Goal: Check status: Check status

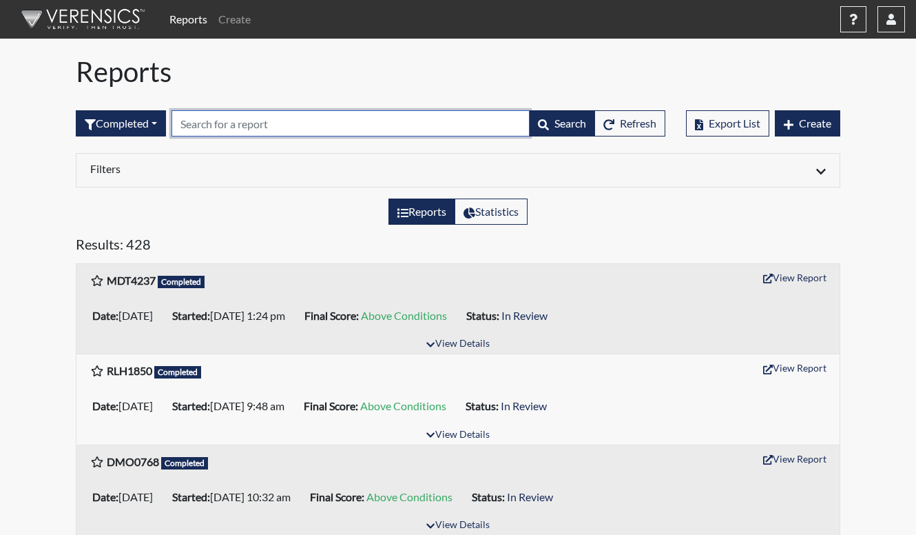
click at [315, 129] on input "text" at bounding box center [351, 123] width 358 height 26
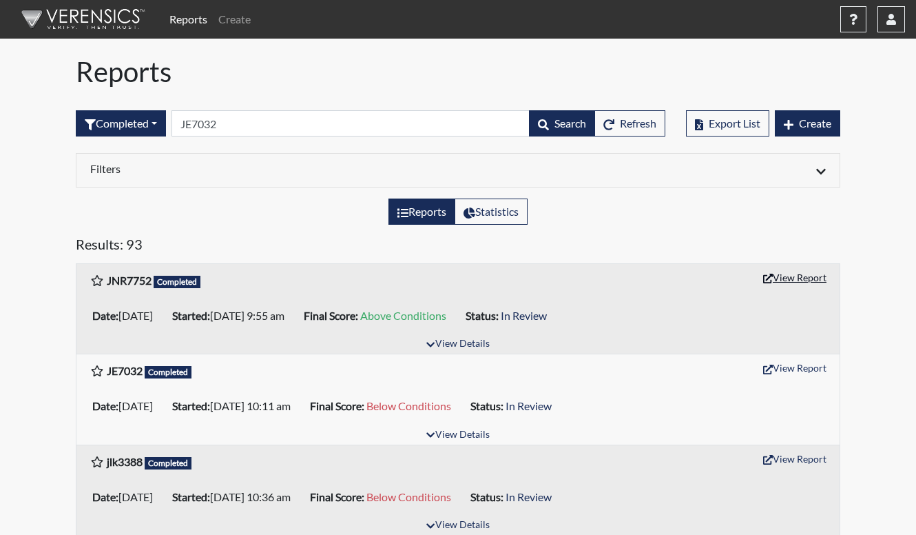
click at [805, 277] on button "View Report" at bounding box center [795, 277] width 76 height 21
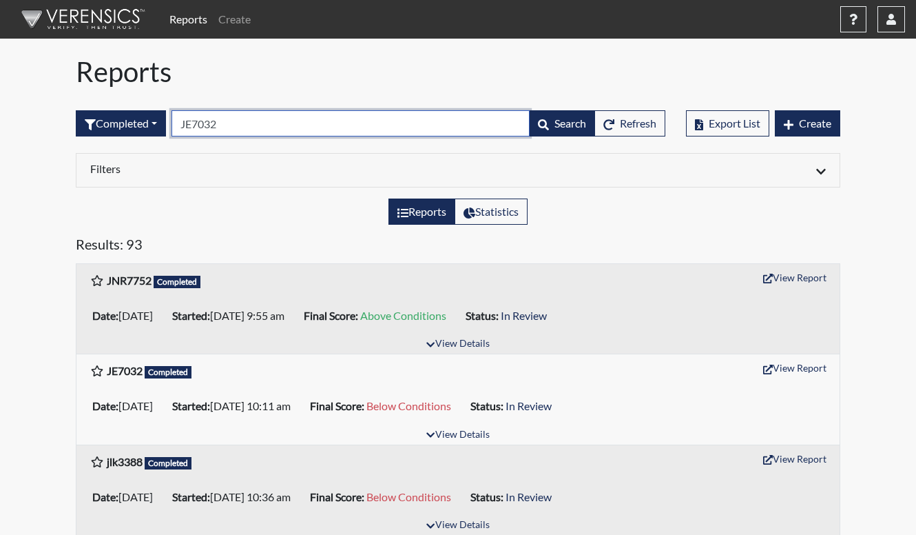
drag, startPoint x: 258, startPoint y: 127, endPoint x: -4, endPoint y: 121, distance: 261.8
click at [0, 121] on html "Reports Create Help Center × Verensics Best Practices How to successfully use t…" at bounding box center [458, 267] width 916 height 535
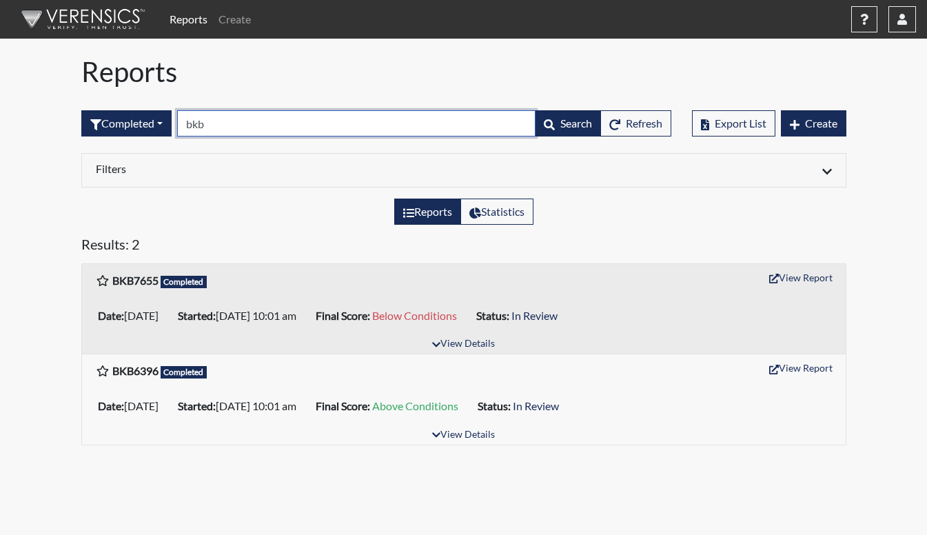
type input "bkb"
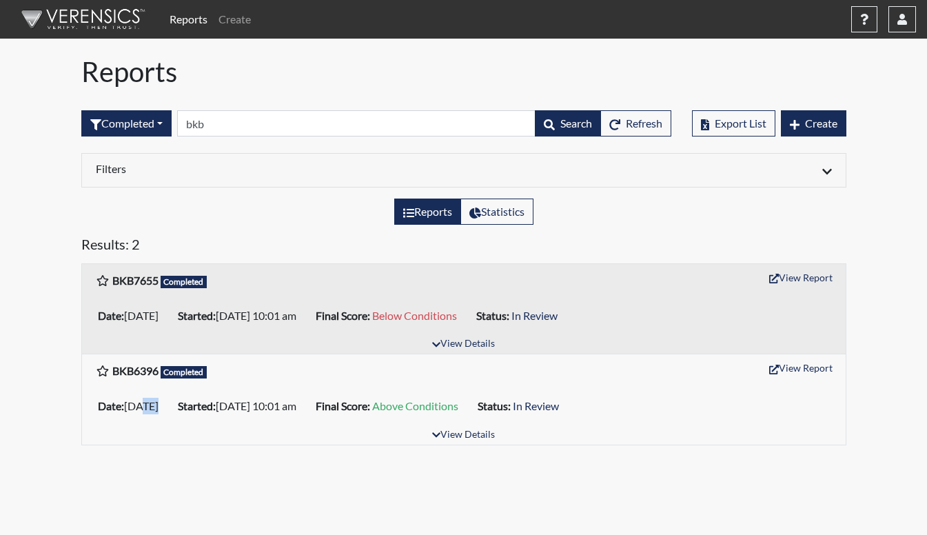
drag, startPoint x: 139, startPoint y: 407, endPoint x: 157, endPoint y: 408, distance: 17.9
click at [157, 408] on li "Date: 03/06/2025" at bounding box center [132, 406] width 80 height 22
click at [159, 409] on li "Date: 03/06/2025" at bounding box center [132, 406] width 80 height 22
click at [798, 278] on button "View Report" at bounding box center [801, 277] width 76 height 21
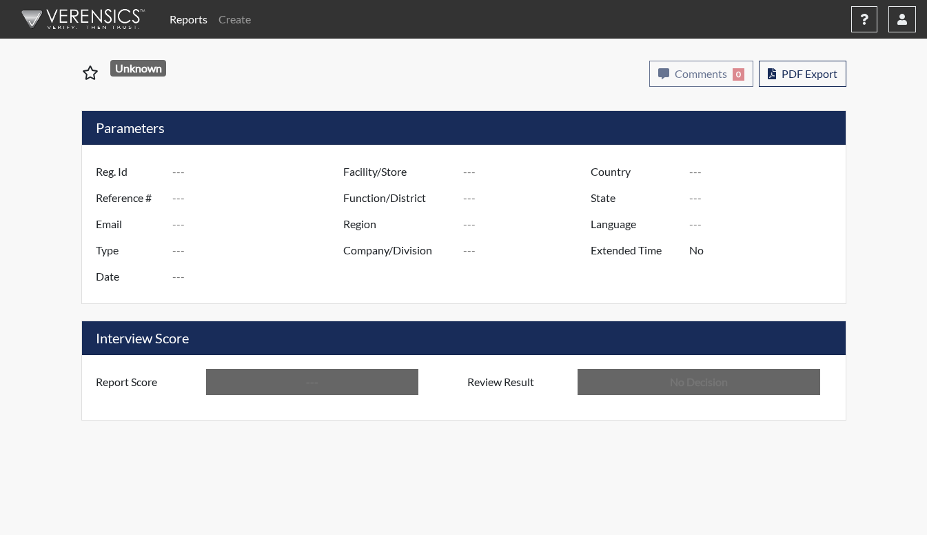
type input "JNR7752"
type input "48957"
type input "---"
type input "Corrections Pre-Employment"
type input "Aug 11, 2025"
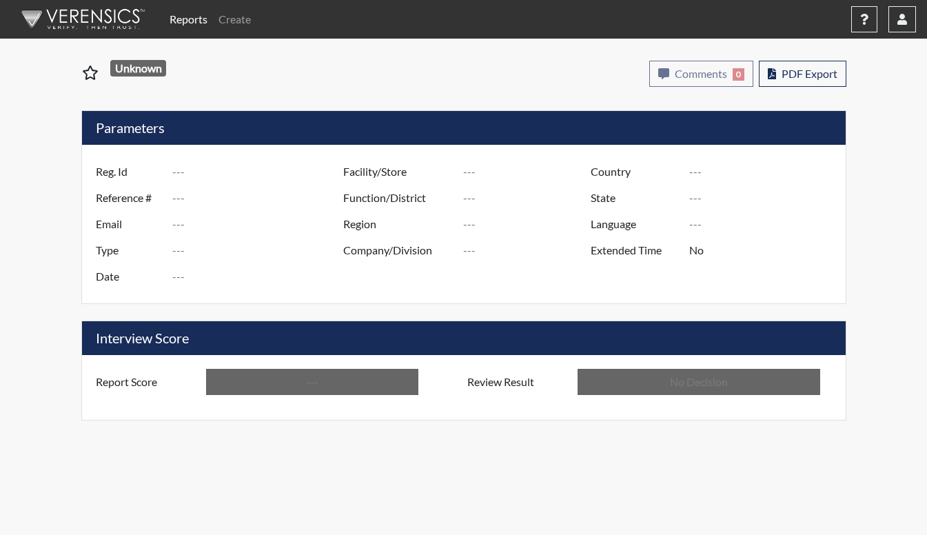
type input "[PERSON_NAME]"
type input "[GEOGRAPHIC_DATA]"
type input "[US_STATE]"
type input "English"
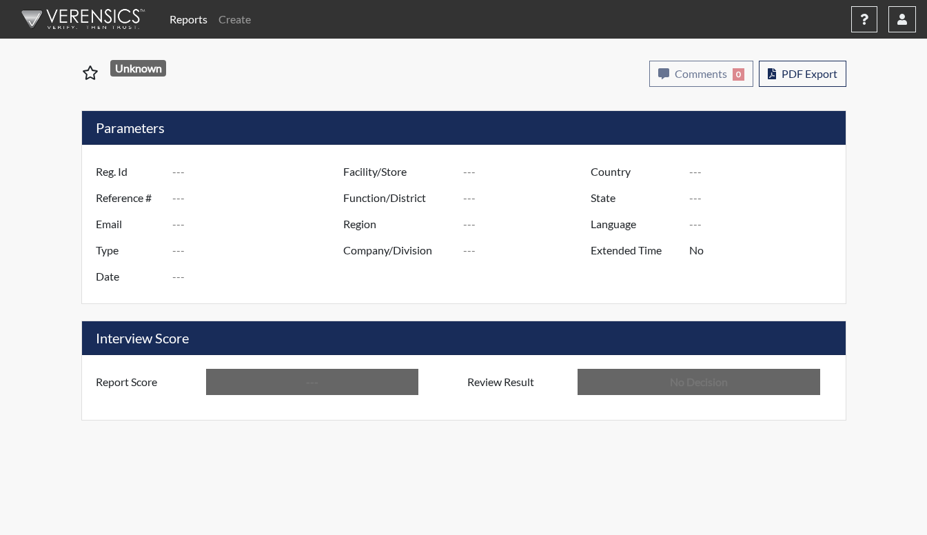
type input "Above Conditions"
type input "In Review"
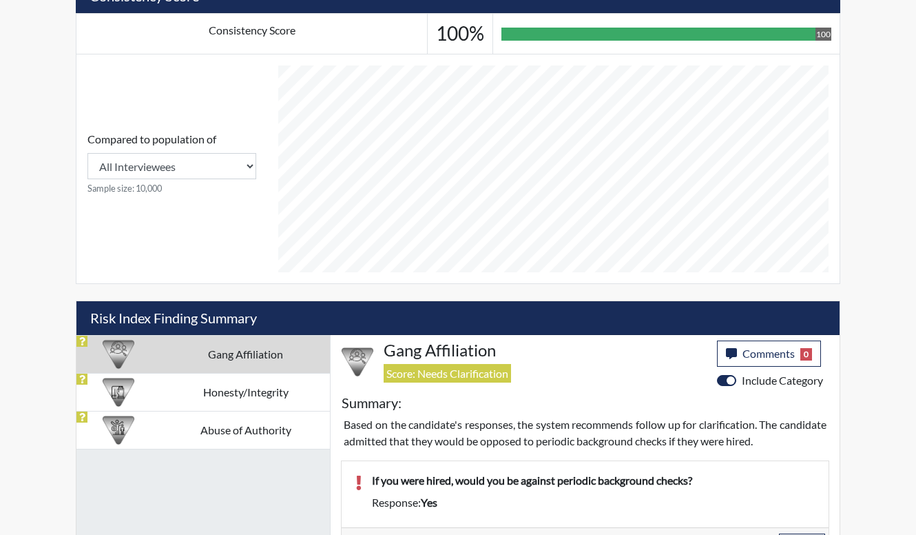
scroll to position [565, 0]
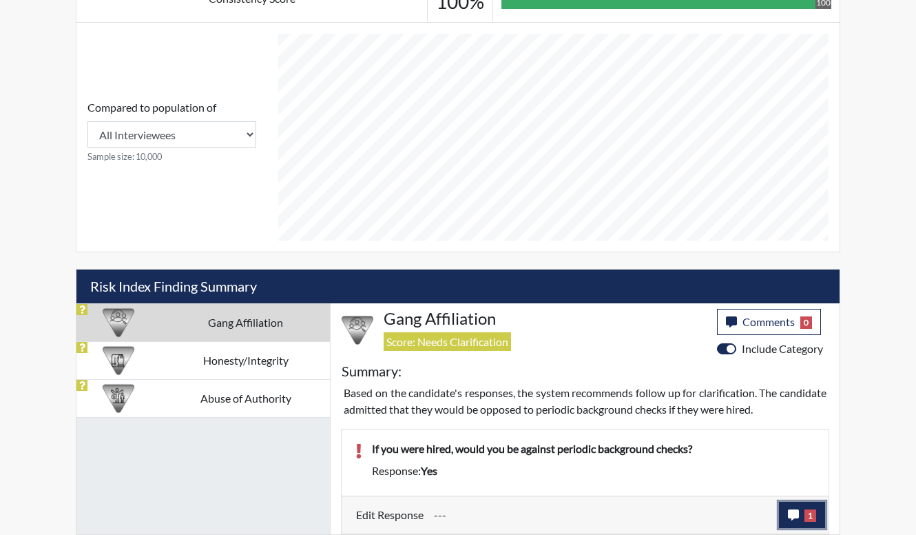
click at [799, 513] on icon "button" at bounding box center [793, 514] width 11 height 11
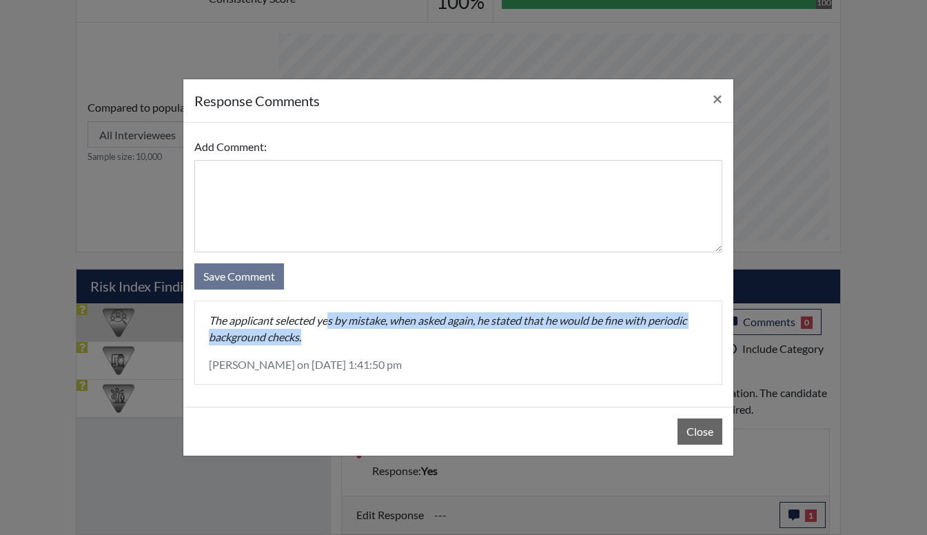
drag, startPoint x: 327, startPoint y: 314, endPoint x: 387, endPoint y: 334, distance: 63.2
click at [387, 334] on p "The applicant selected yes by mistake, when asked again, he stated that he woul…" at bounding box center [458, 328] width 499 height 33
click at [387, 337] on p "The applicant selected yes by mistake, when asked again, he stated that he woul…" at bounding box center [458, 328] width 499 height 33
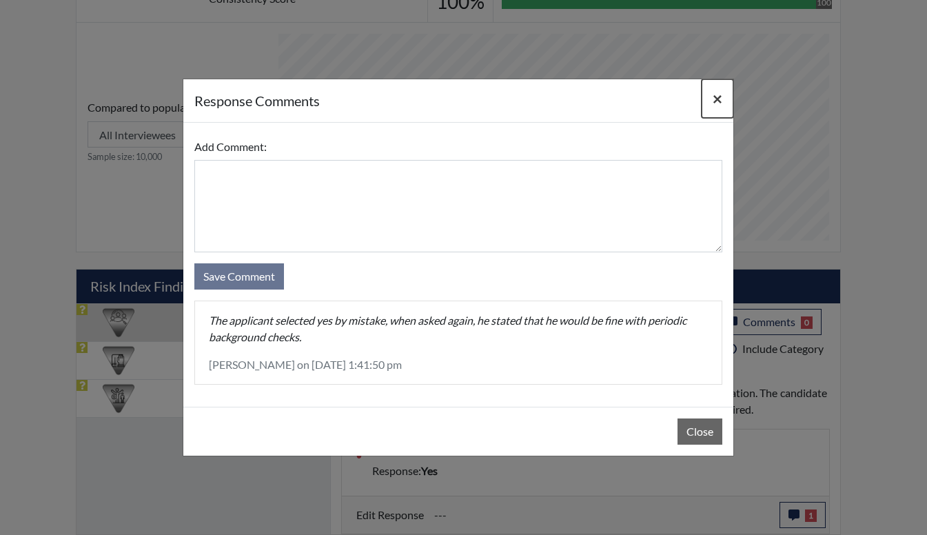
click at [722, 102] on button "×" at bounding box center [717, 98] width 32 height 39
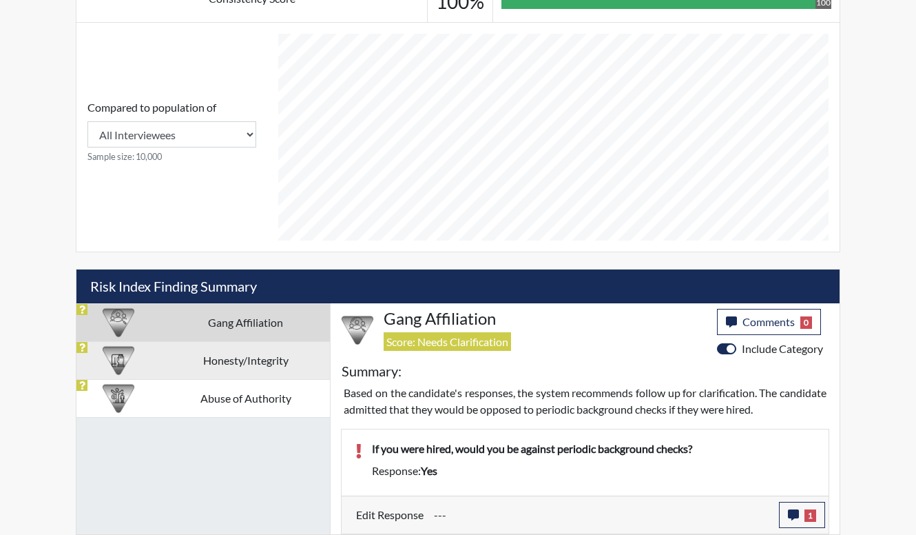
click at [227, 361] on td "Honesty/Integrity" at bounding box center [245, 360] width 169 height 38
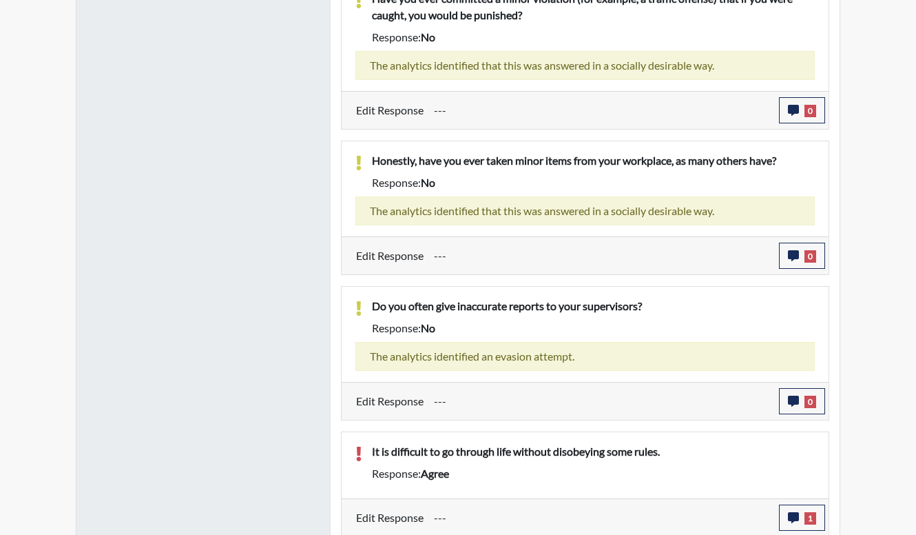
scroll to position [1017, 0]
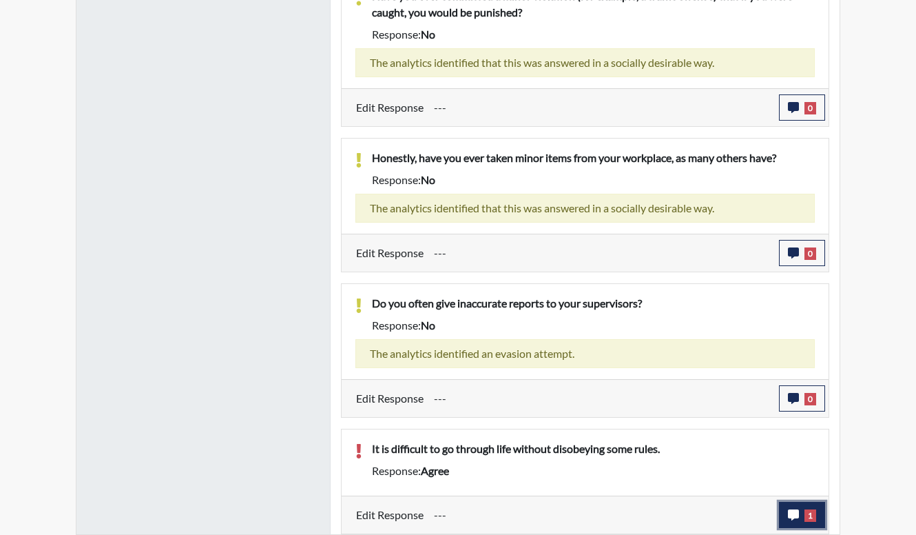
click at [803, 517] on button "1" at bounding box center [802, 514] width 46 height 26
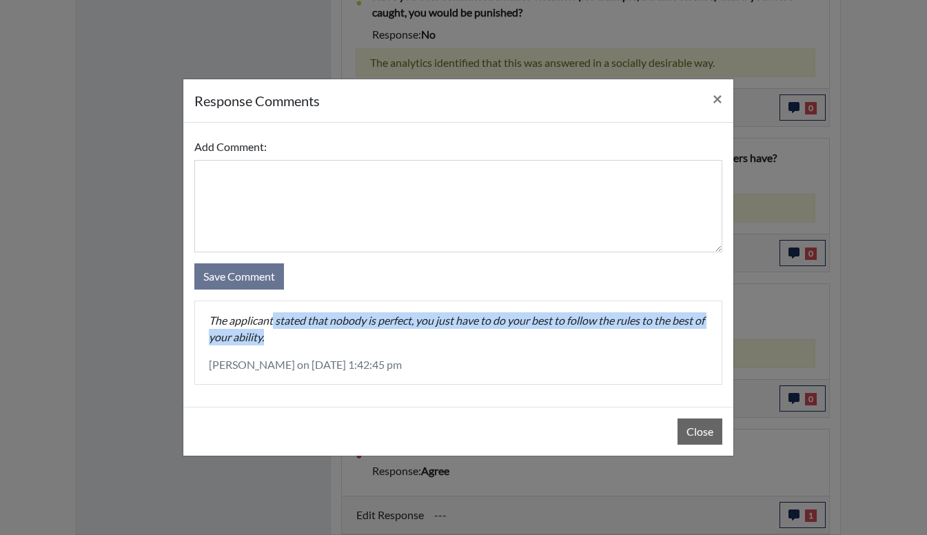
drag, startPoint x: 273, startPoint y: 326, endPoint x: 368, endPoint y: 333, distance: 95.3
click at [368, 333] on p "The applicant stated that nobody is perfect, you just have to do your best to f…" at bounding box center [458, 328] width 499 height 33
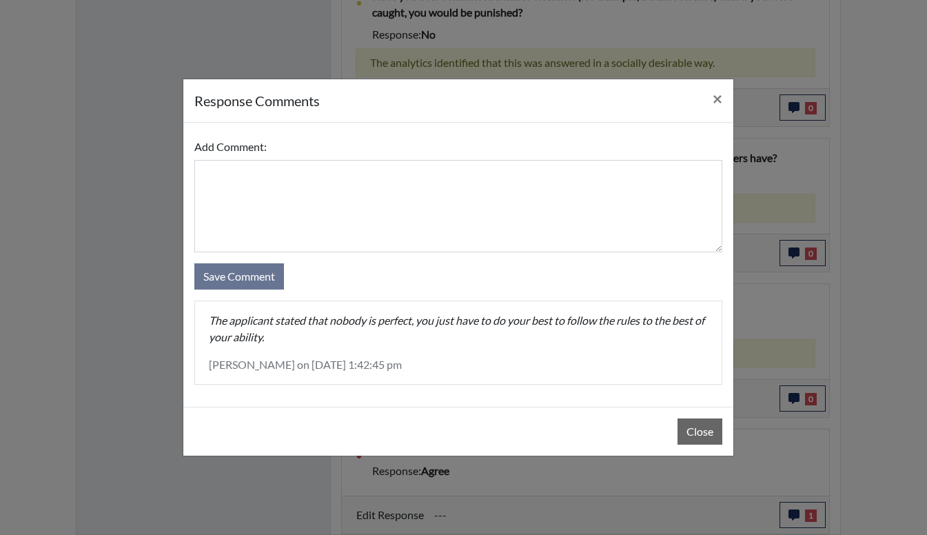
drag, startPoint x: 368, startPoint y: 333, endPoint x: 384, endPoint y: 352, distance: 25.0
click at [384, 352] on div "The applicant stated that nobody is perfect, you just have to do your best to f…" at bounding box center [458, 342] width 526 height 83
click at [713, 102] on span "×" at bounding box center [717, 98] width 10 height 20
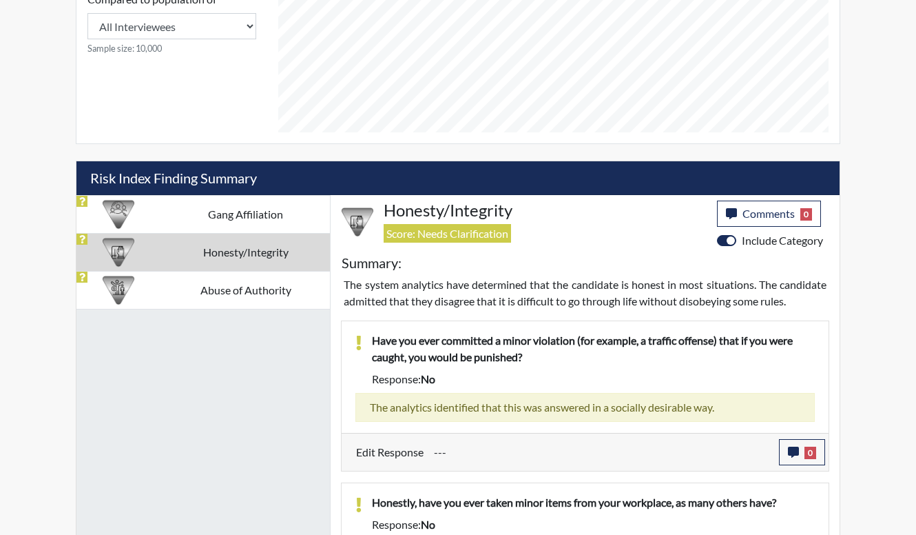
scroll to position [604, 0]
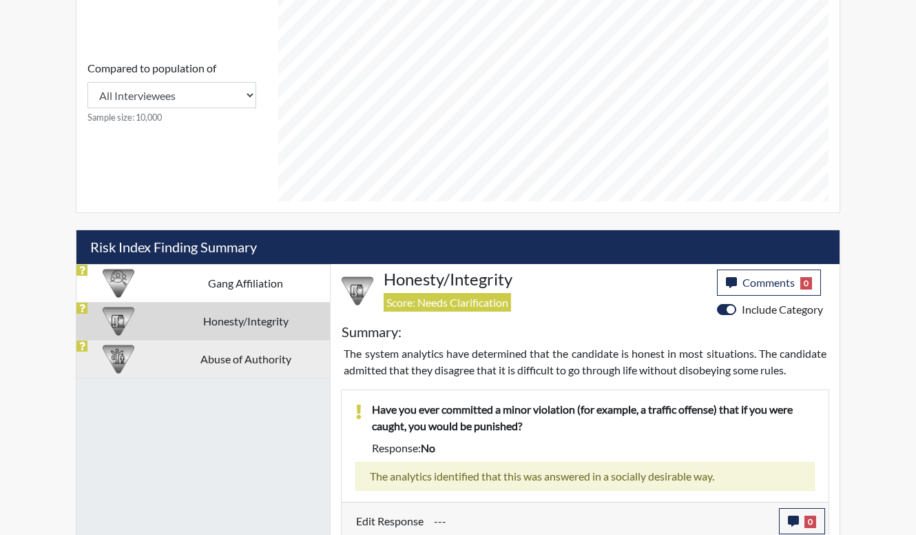
click at [285, 366] on td "Abuse of Authority" at bounding box center [245, 359] width 169 height 38
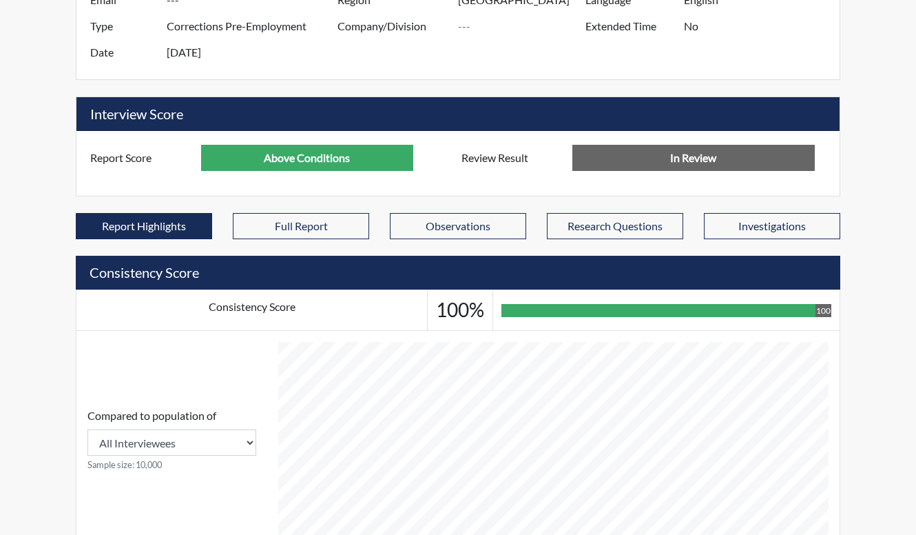
scroll to position [0, 0]
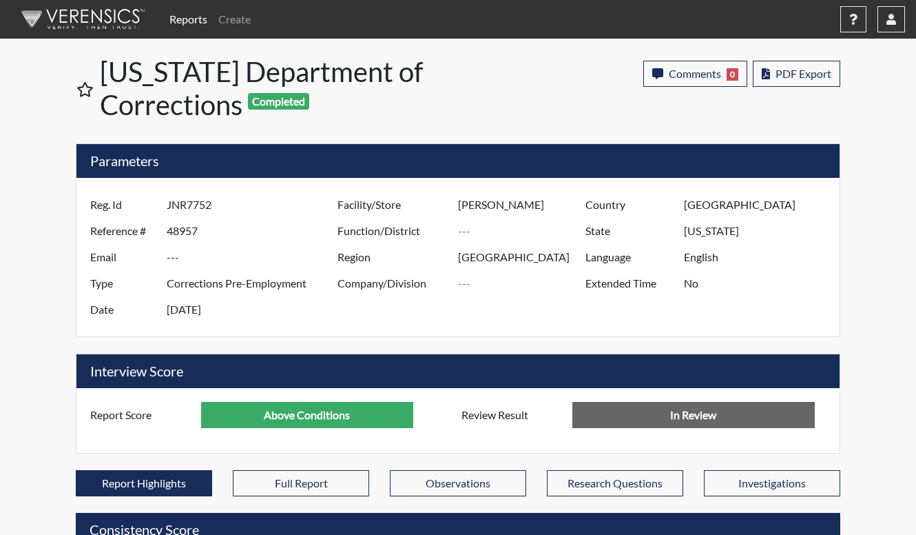
click at [332, 109] on h1 "Georgia Department of Corrections Completed" at bounding box center [280, 88] width 360 height 66
click at [822, 68] on span "PDF Export" at bounding box center [804, 73] width 56 height 13
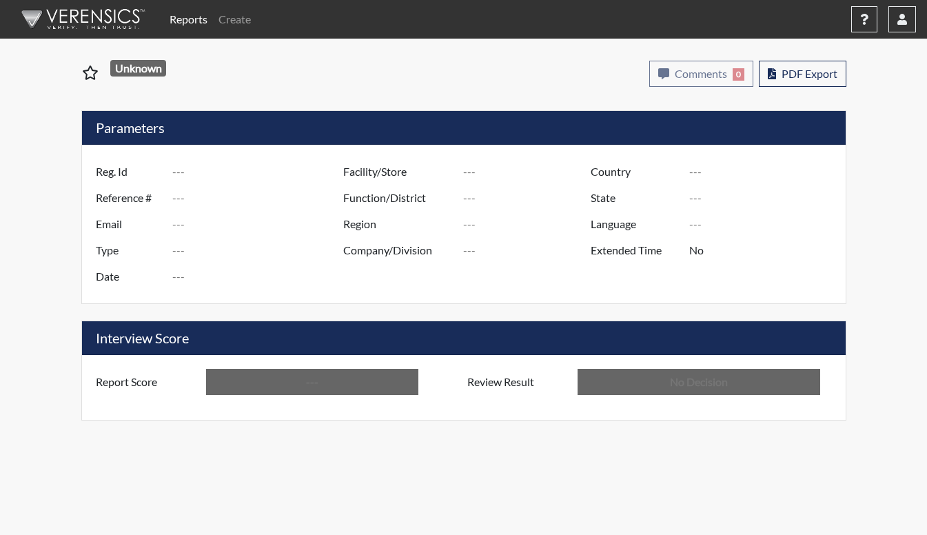
type input "BKB7655"
type input "48831"
type input "---"
type input "Corrections Pre-Employment"
type input "[DATE]"
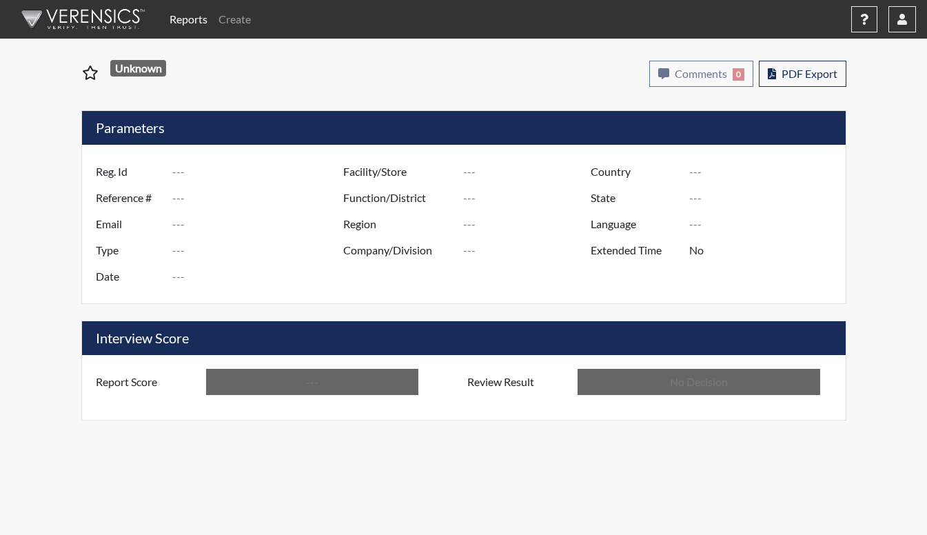
type input "[PERSON_NAME]"
type input "[GEOGRAPHIC_DATA]"
type input "[US_STATE]"
type input "English"
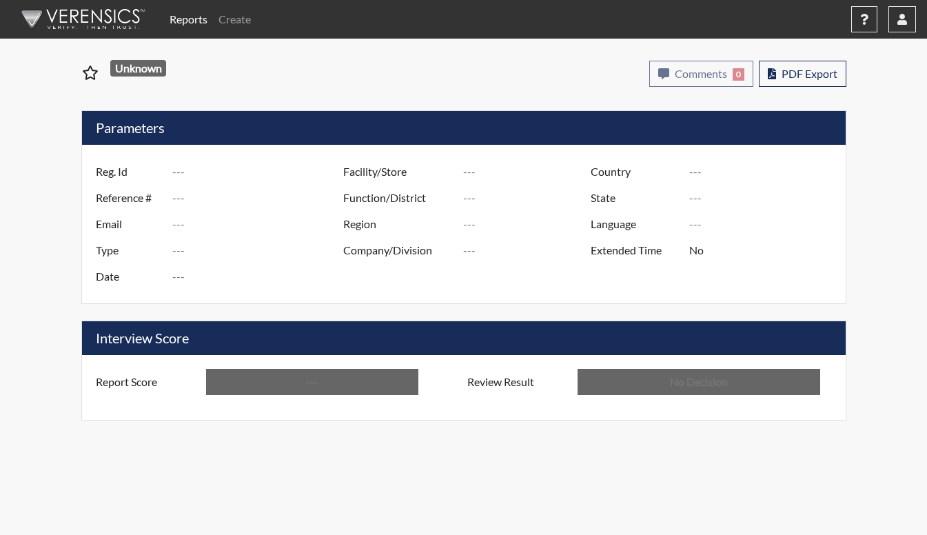
type input "Below Conditions"
type input "In Review"
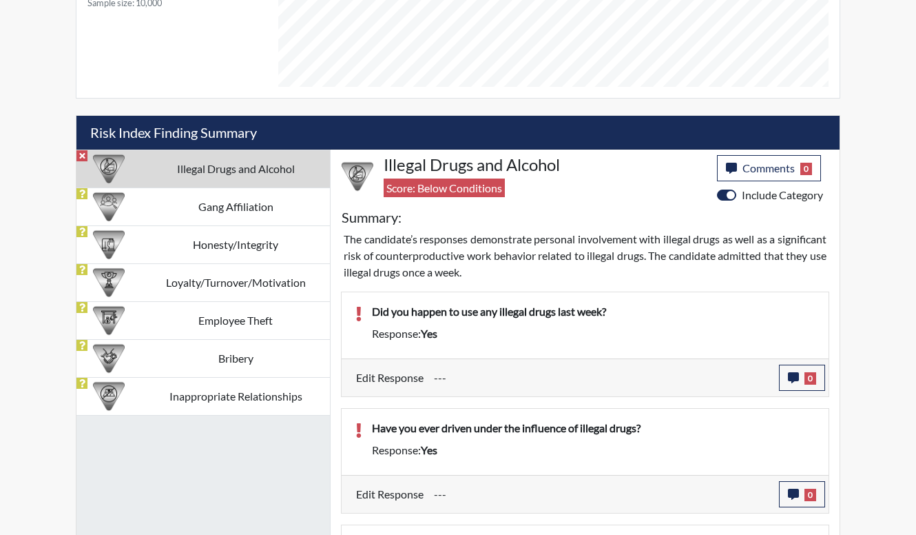
scroll to position [758, 0]
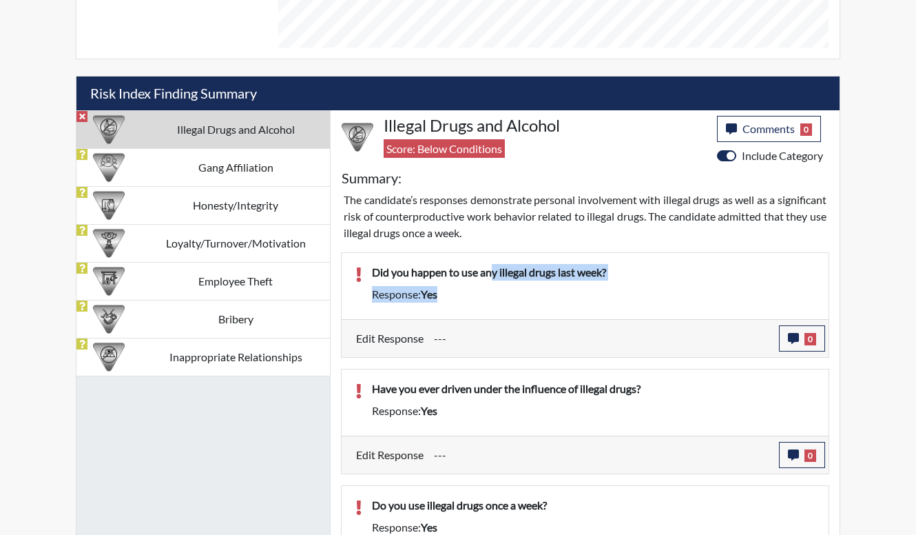
drag, startPoint x: 493, startPoint y: 277, endPoint x: 509, endPoint y: 301, distance: 29.2
click at [509, 301] on div "Did you happen to use any illegal drugs last week? Response: yes" at bounding box center [594, 286] width 464 height 44
click at [509, 302] on div "Response: yes" at bounding box center [594, 294] width 464 height 17
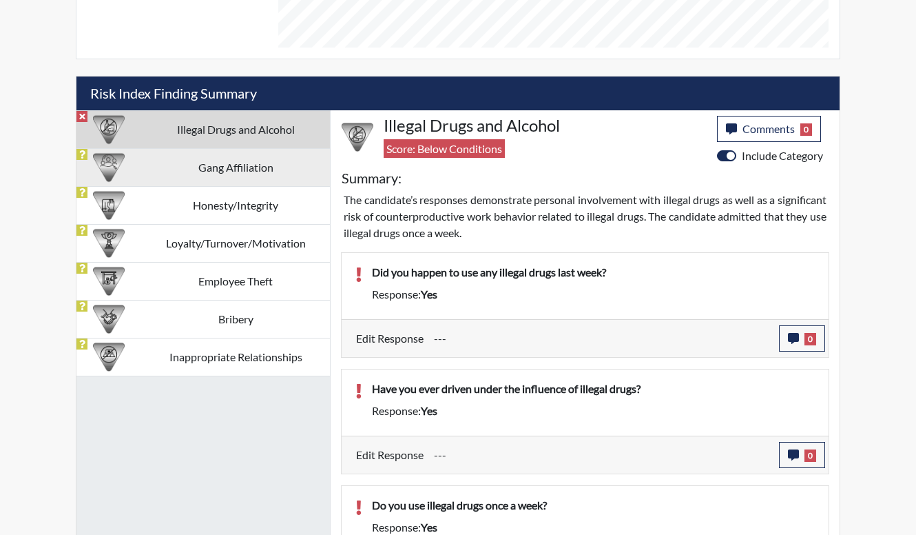
click at [251, 169] on td "Gang Affiliation" at bounding box center [235, 167] width 189 height 38
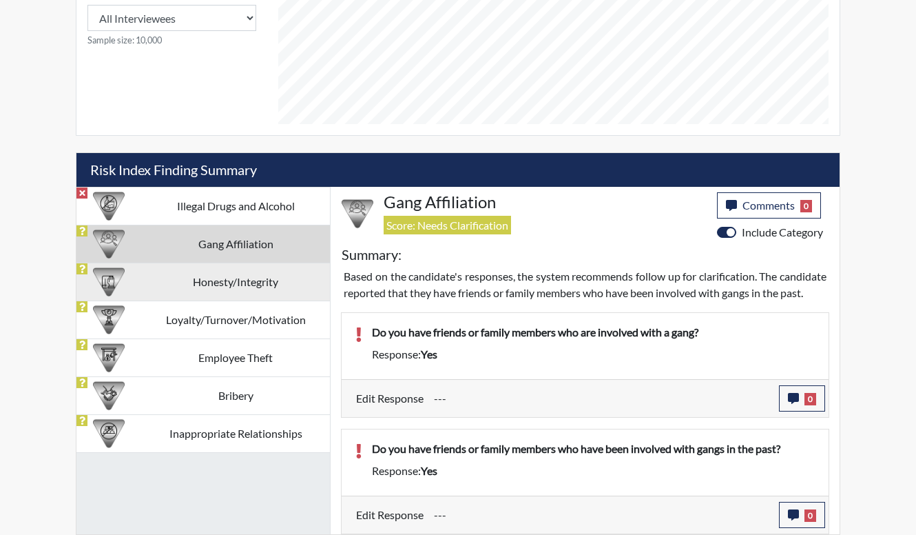
click at [234, 278] on td "Honesty/Integrity" at bounding box center [235, 281] width 189 height 38
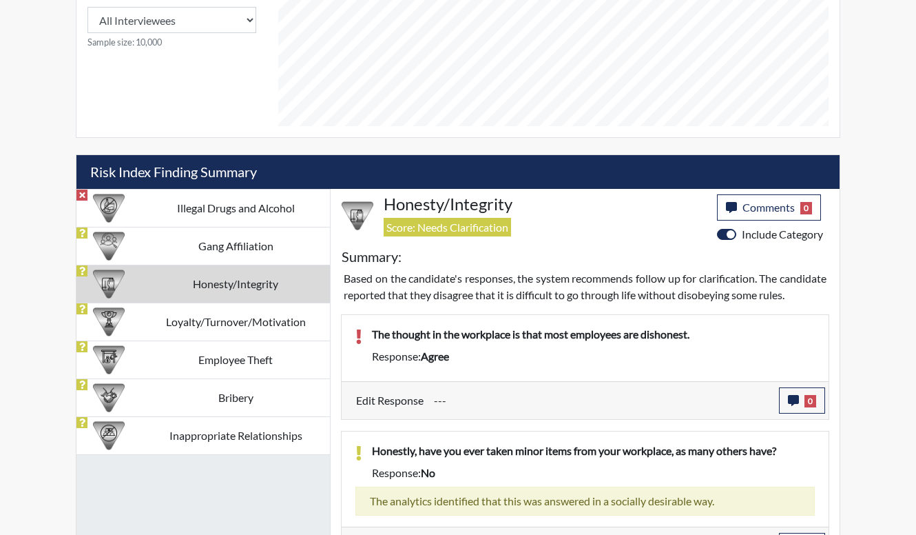
scroll to position [551, 0]
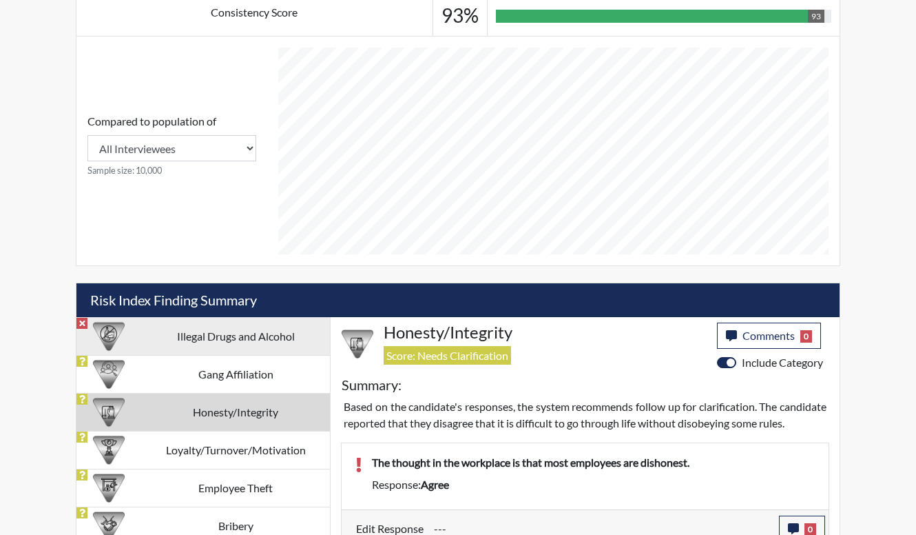
click at [241, 329] on td "Illegal Drugs and Alcohol" at bounding box center [235, 336] width 189 height 38
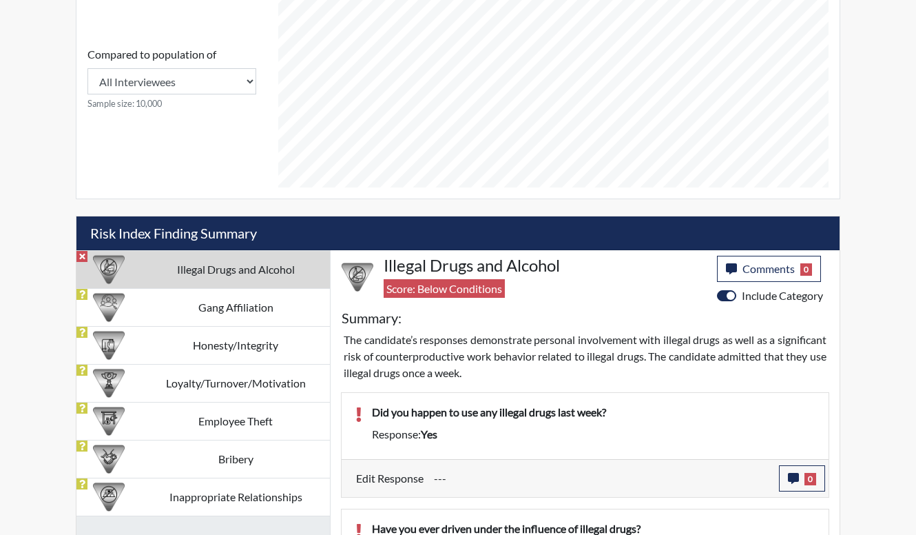
scroll to position [758, 0]
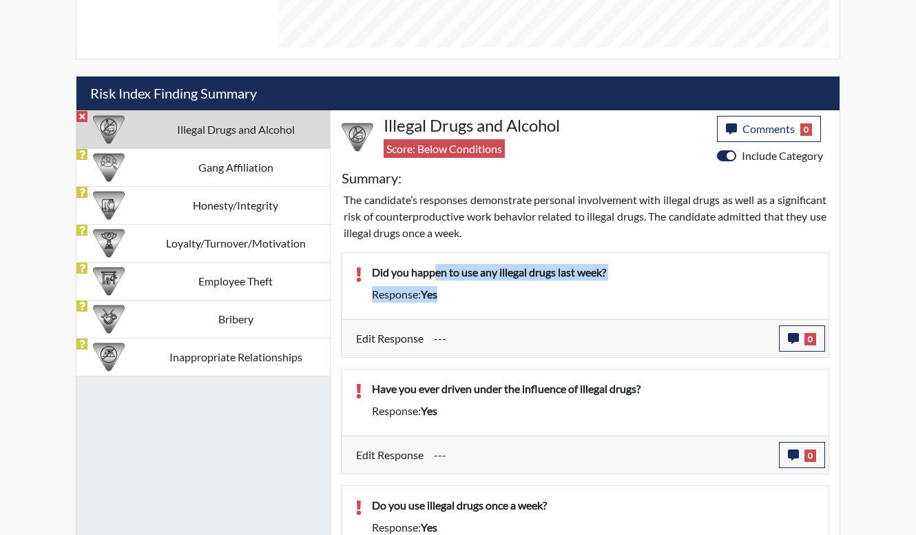
drag, startPoint x: 437, startPoint y: 273, endPoint x: 478, endPoint y: 312, distance: 56.0
click at [478, 312] on div "Did you happen to use any illegal drugs last week? Response: yes" at bounding box center [585, 286] width 487 height 66
drag, startPoint x: 478, startPoint y: 312, endPoint x: 479, endPoint y: 333, distance: 21.4
click at [479, 333] on input "---" at bounding box center [601, 338] width 335 height 26
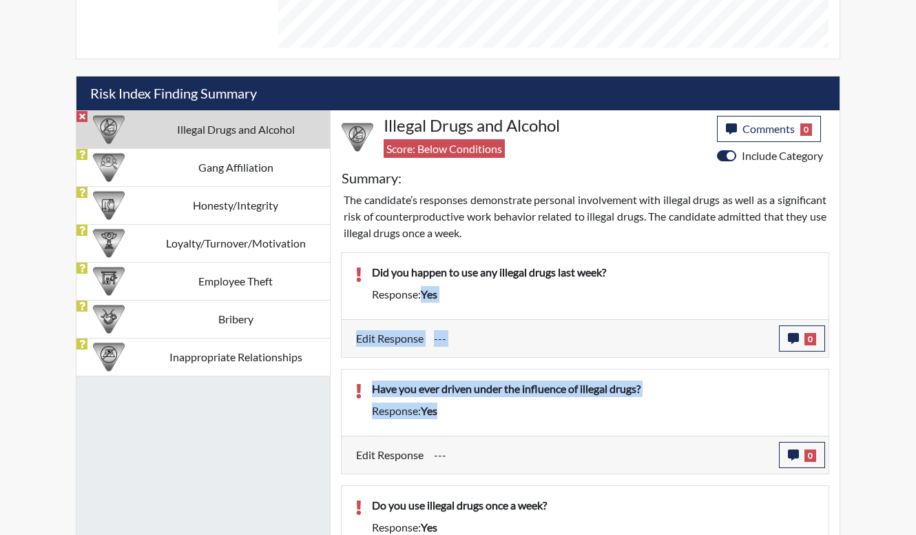
drag, startPoint x: 492, startPoint y: 420, endPoint x: 424, endPoint y: 316, distance: 124.4
drag, startPoint x: 424, startPoint y: 316, endPoint x: 450, endPoint y: 394, distance: 82.8
click at [450, 394] on p "Have you ever driven under the influence of illegal drugs?" at bounding box center [593, 388] width 443 height 17
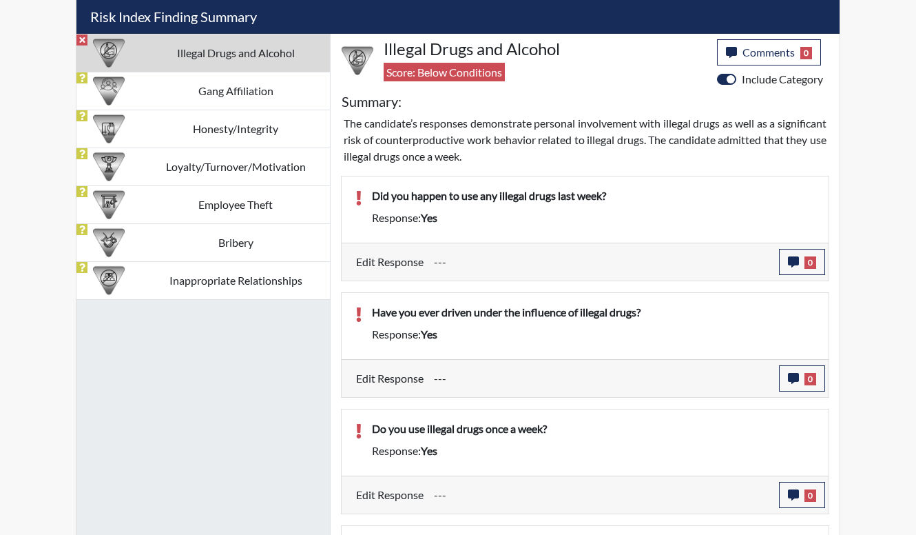
scroll to position [1102, 0]
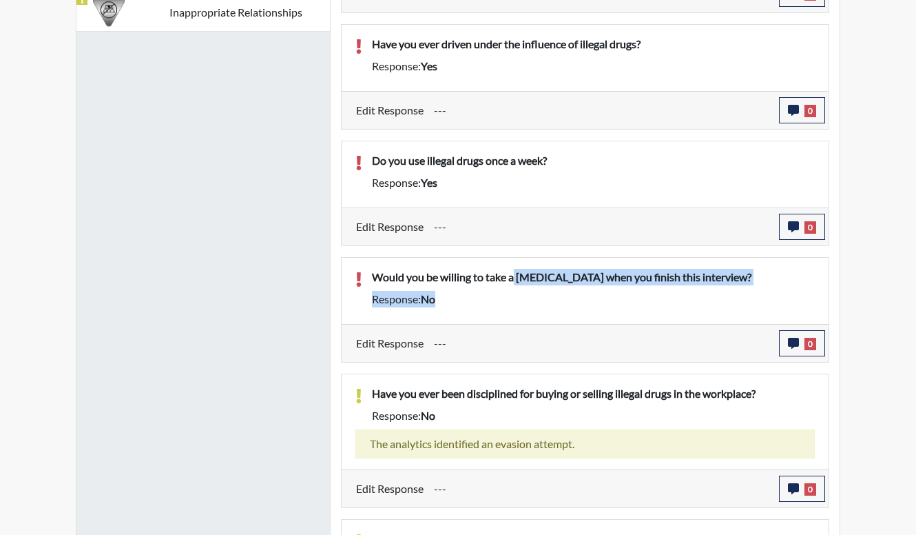
drag, startPoint x: 513, startPoint y: 277, endPoint x: 527, endPoint y: 296, distance: 23.6
click at [527, 296] on div "Would you be willing to take a drug test when you finish this interview? Respon…" at bounding box center [594, 291] width 464 height 44
drag, startPoint x: 527, startPoint y: 296, endPoint x: 528, endPoint y: 302, distance: 7.0
click at [528, 302] on div "Response: no" at bounding box center [594, 299] width 464 height 17
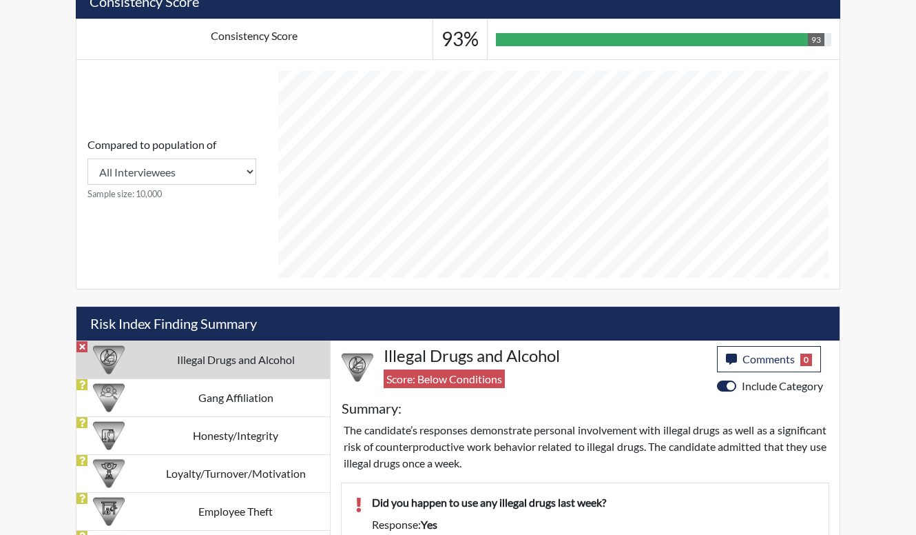
scroll to position [344, 0]
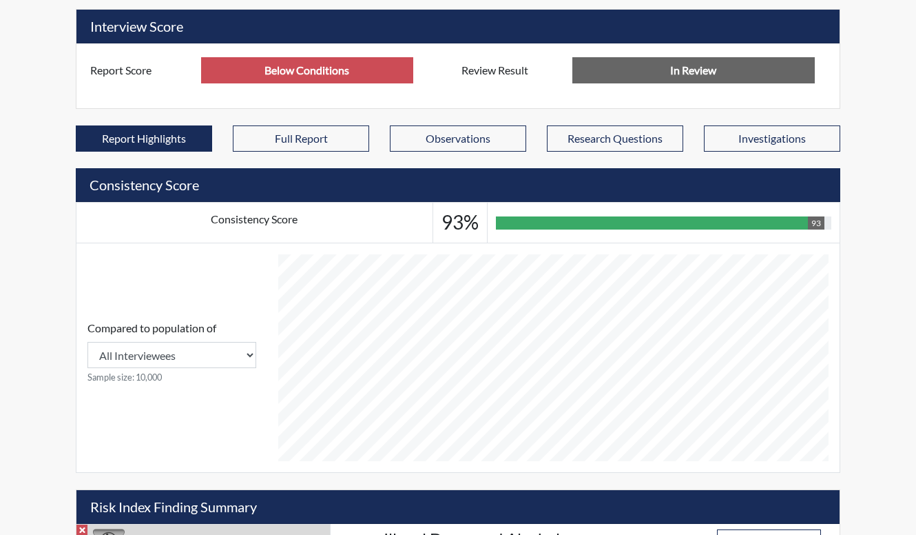
click at [48, 207] on div "Reports Create Help Center × Verensics Best Practices How to successfully use t…" at bounding box center [458, 534] width 916 height 1756
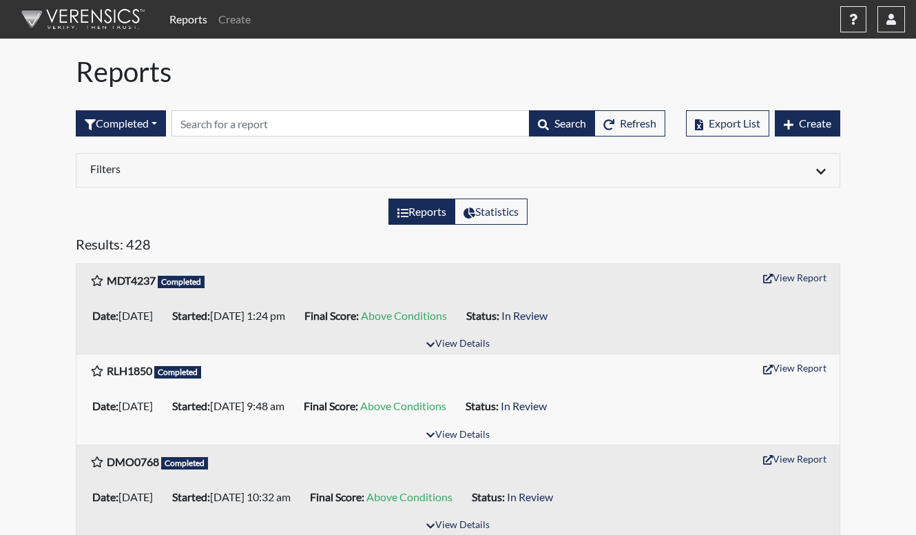
click at [296, 308] on li "Started: 08/14/2025 1:24 pm" at bounding box center [233, 315] width 132 height 22
drag, startPoint x: 305, startPoint y: 326, endPoint x: 497, endPoint y: 333, distance: 192.3
click at [497, 333] on div "Date: 08/14/2025 Started: 08/14/2025 1:24 pm Final Score: Above Conditions Stat…" at bounding box center [457, 315] width 763 height 39
drag, startPoint x: 497, startPoint y: 333, endPoint x: 484, endPoint y: 349, distance: 20.6
click at [484, 349] on button "View Details" at bounding box center [457, 344] width 75 height 19
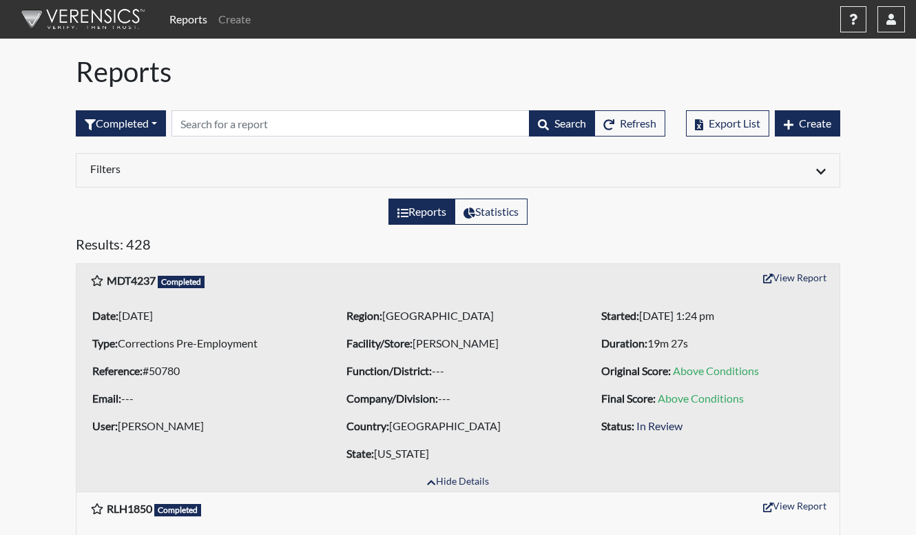
click at [325, 356] on div "Date: 08/14/2025 Type: Corrections Pre-Employment Reference: #50780 Email: --- …" at bounding box center [203, 384] width 254 height 165
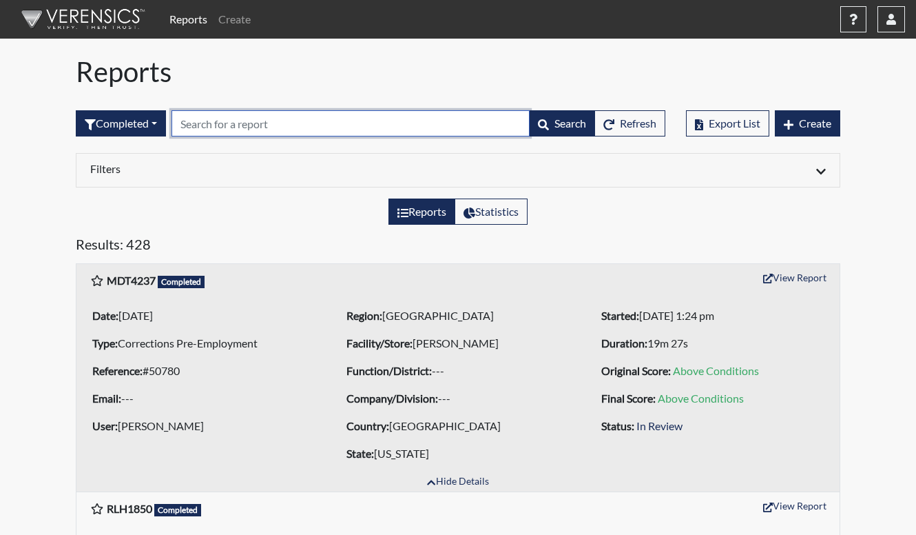
click at [275, 110] on input "text" at bounding box center [351, 123] width 358 height 26
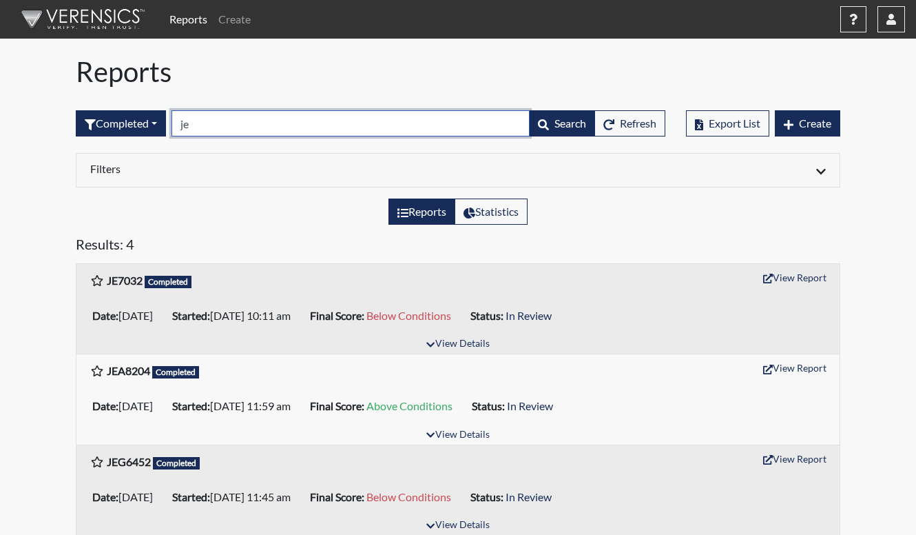
type input "je"
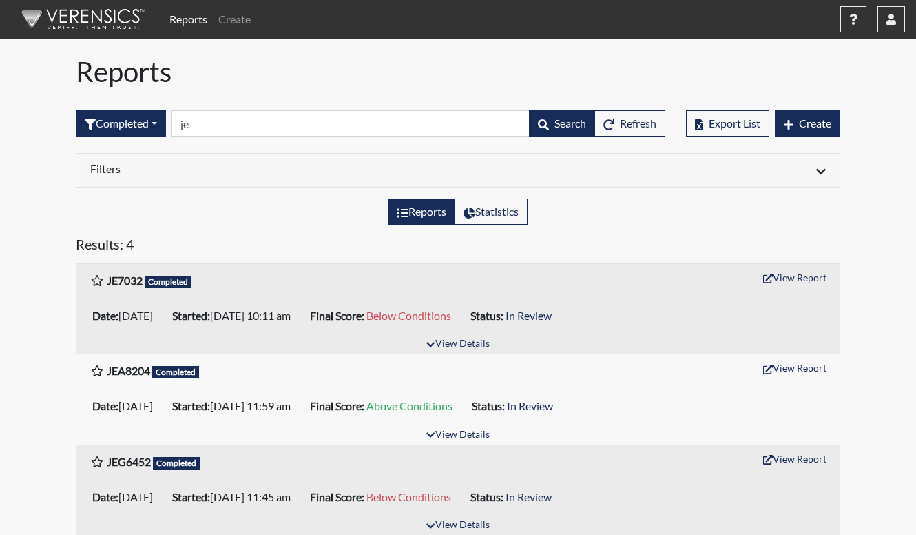
click at [209, 305] on li "Started: 08/07/2025 10:11 am" at bounding box center [236, 315] width 138 height 22
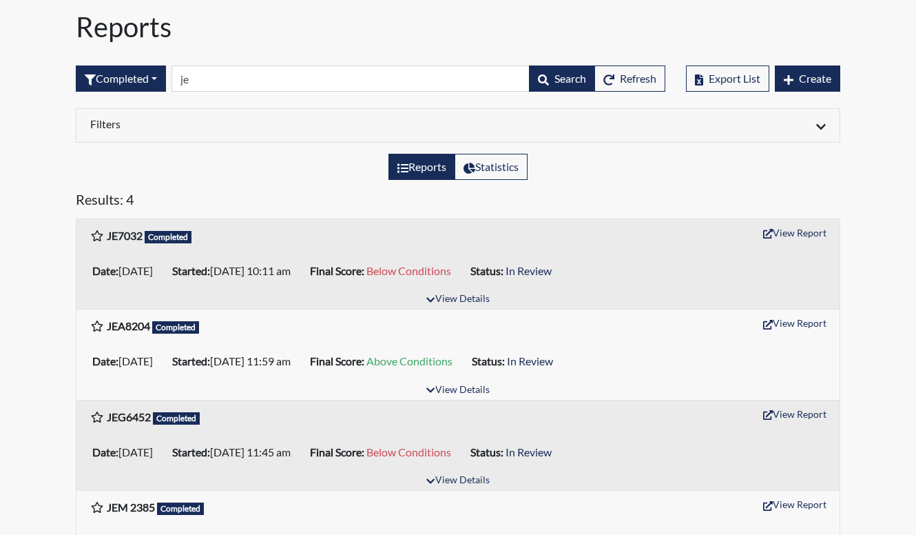
scroll to position [103, 0]
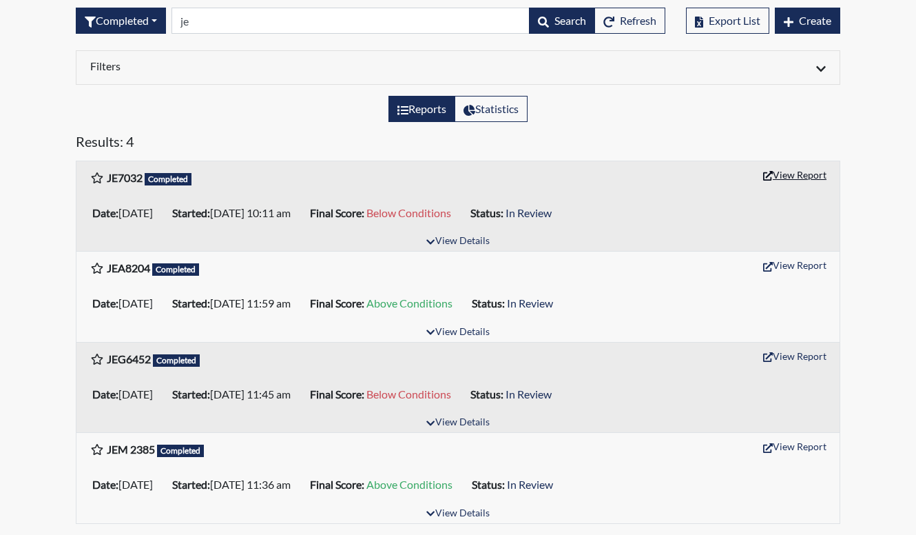
click at [795, 177] on button "View Report" at bounding box center [795, 174] width 76 height 21
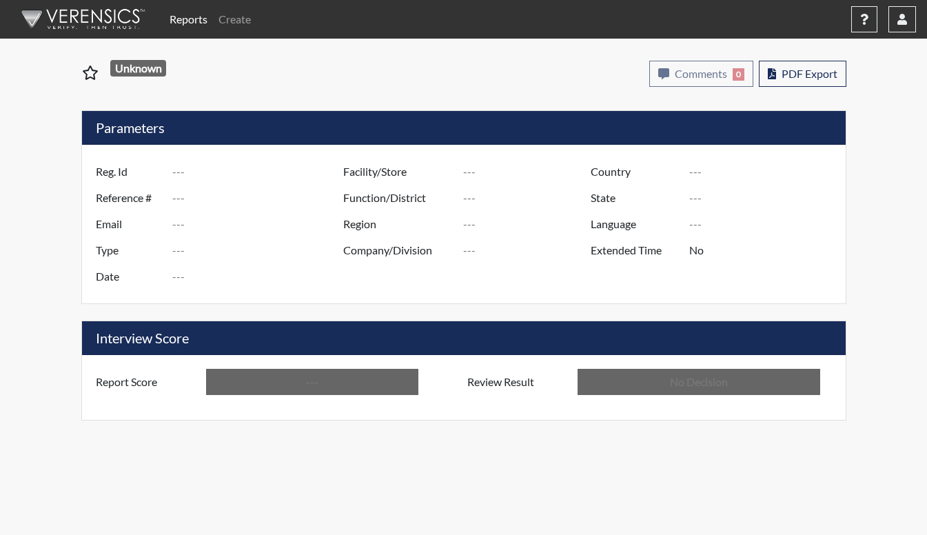
type input "JE7032"
type input "48910"
type input "---"
type input "Corrections Pre-Employment"
type input "[DATE]"
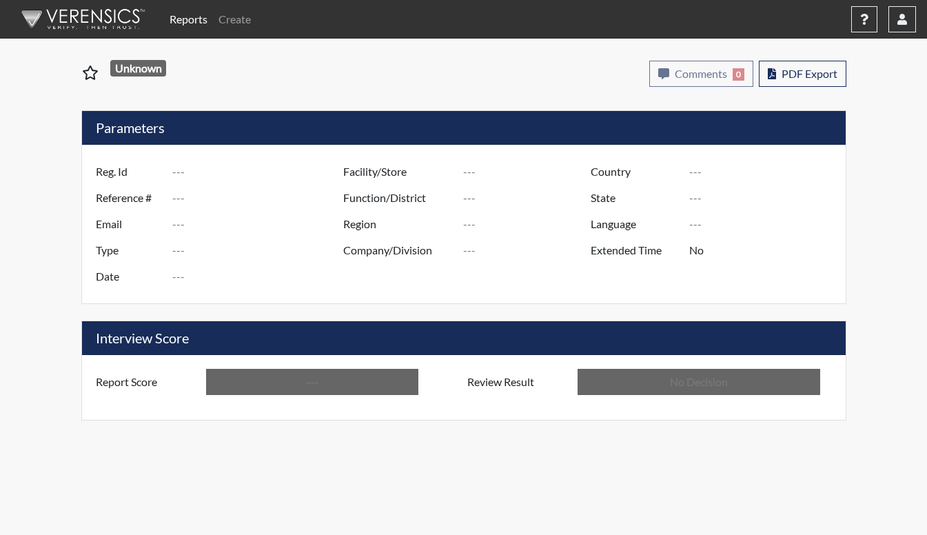
type input "[PERSON_NAME]"
type input "[GEOGRAPHIC_DATA]"
type input "[US_STATE]"
type input "English"
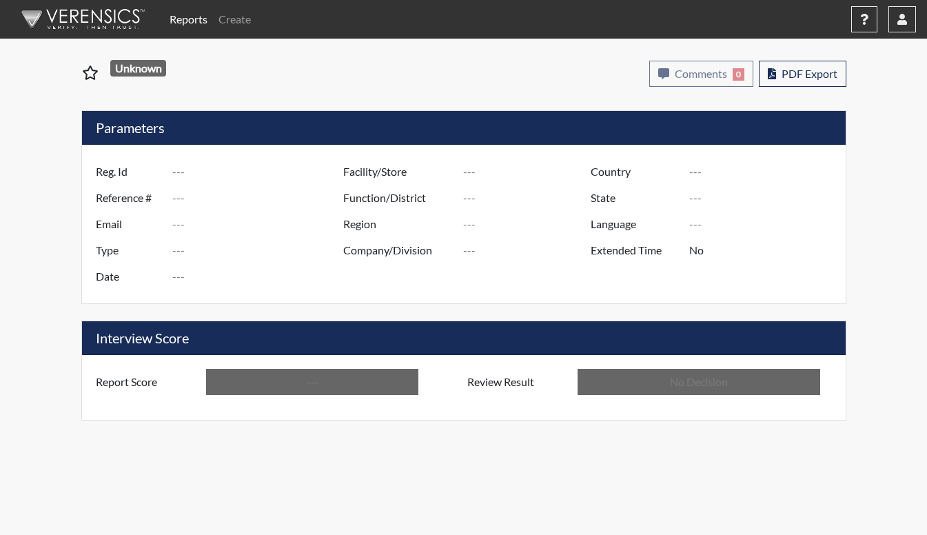
type input "Below Conditions"
type input "In Review"
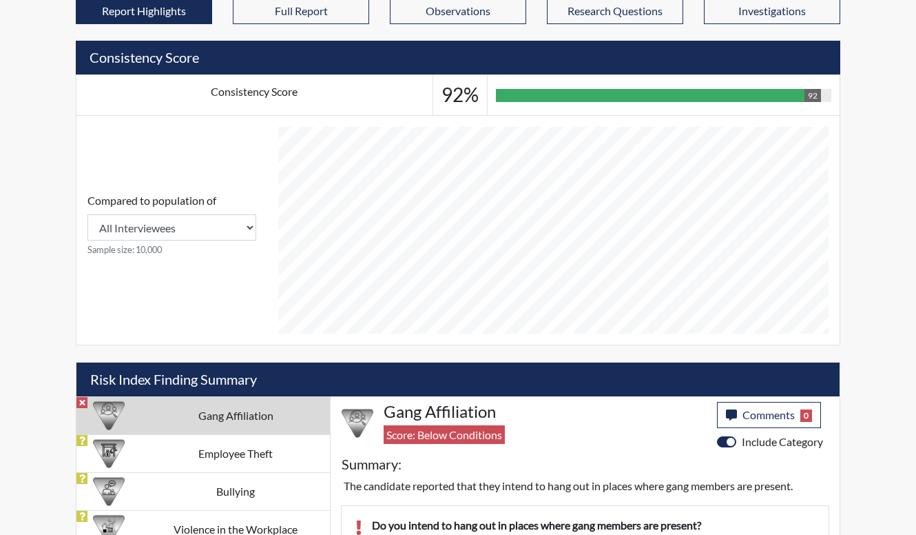
scroll to position [562, 0]
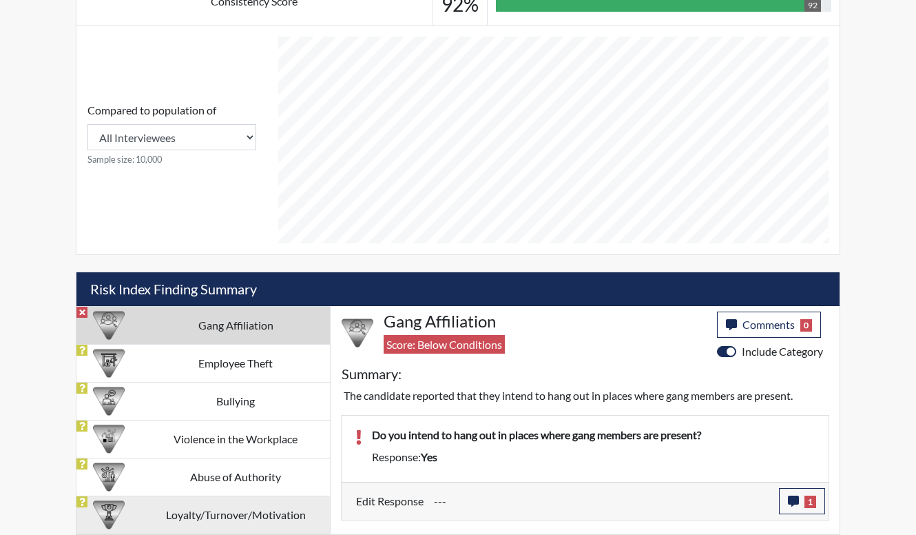
click at [247, 510] on td "Loyalty/Turnover/Motivation" at bounding box center [235, 514] width 189 height 38
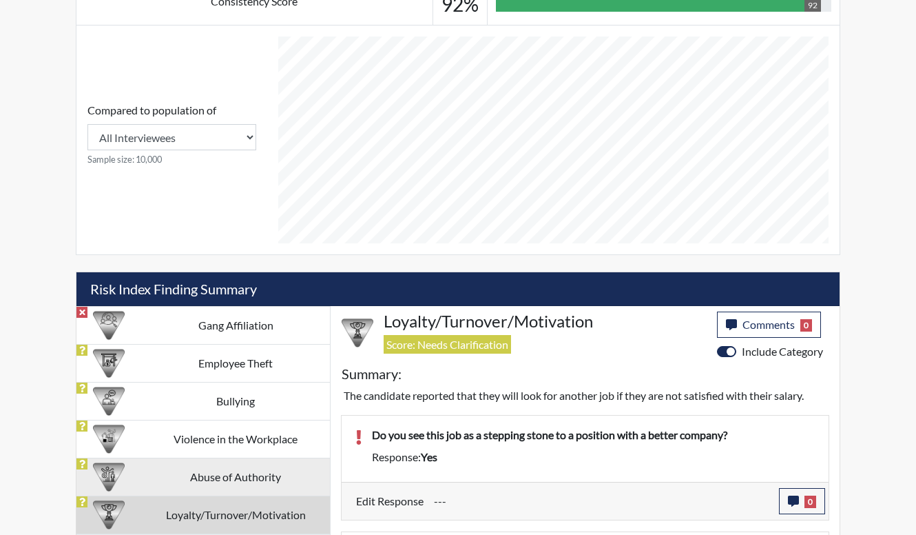
drag, startPoint x: 247, startPoint y: 510, endPoint x: 227, endPoint y: 470, distance: 44.4
click at [227, 470] on td "Abuse of Authority" at bounding box center [235, 476] width 189 height 38
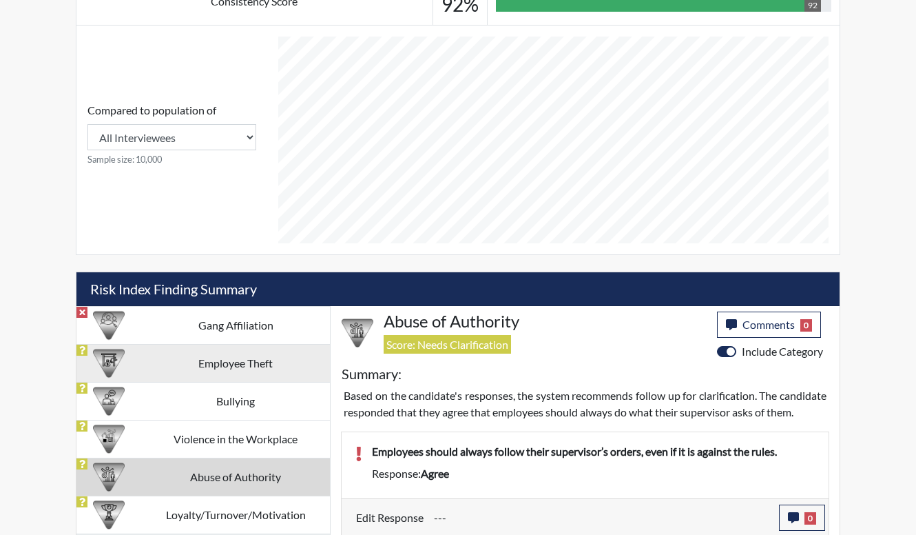
click at [256, 365] on td "Employee Theft" at bounding box center [235, 363] width 189 height 38
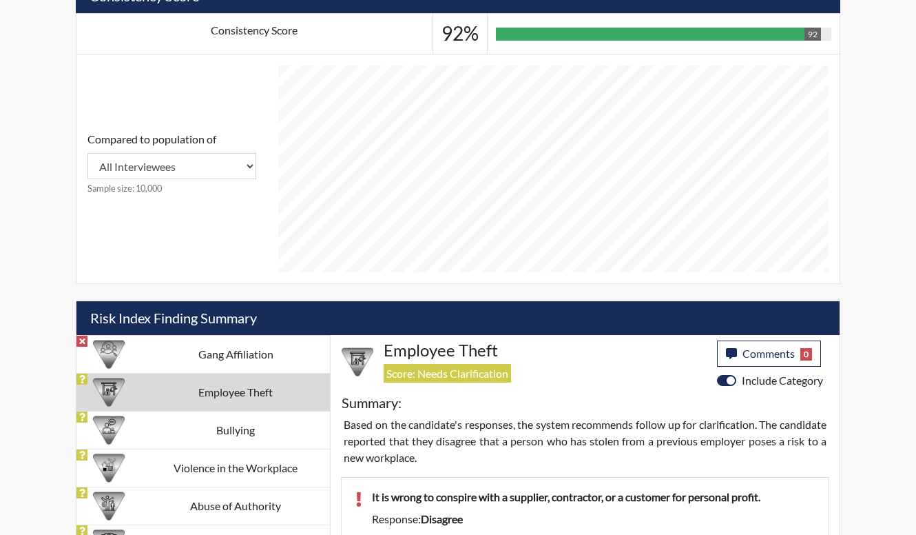
scroll to position [689, 0]
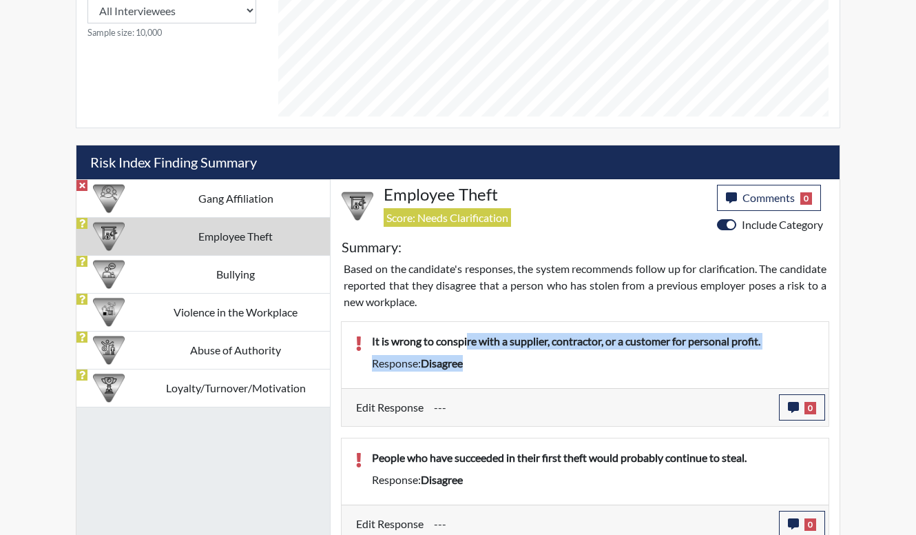
drag, startPoint x: 470, startPoint y: 348, endPoint x: 498, endPoint y: 357, distance: 29.0
click at [498, 357] on div "It is wrong to conspire with a supplier, contractor, or a customer for personal…" at bounding box center [594, 355] width 464 height 44
drag, startPoint x: 498, startPoint y: 357, endPoint x: 500, endPoint y: 364, distance: 7.2
click at [500, 364] on div "Response: disagree" at bounding box center [594, 363] width 464 height 17
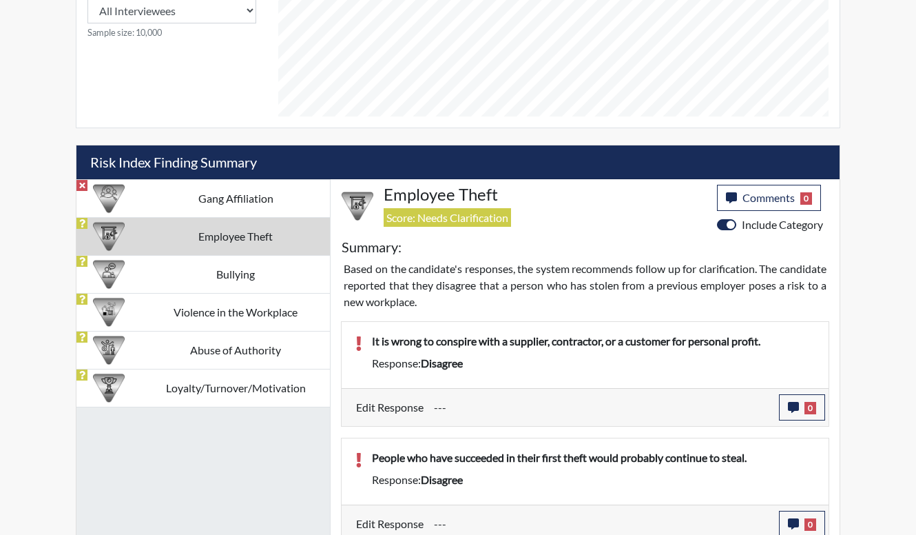
click at [861, 226] on div "Reports Create Help Center × Verensics Best Practices How to successfully use t…" at bounding box center [458, 189] width 916 height 1756
click at [898, 184] on div "Reports Create Help Center × Verensics Best Practices How to successfully use t…" at bounding box center [458, 189] width 916 height 1756
click at [571, 263] on p "Based on the candidate's responses, the system recommends follow up for clarifi…" at bounding box center [585, 285] width 483 height 50
